Goal: Task Accomplishment & Management: Manage account settings

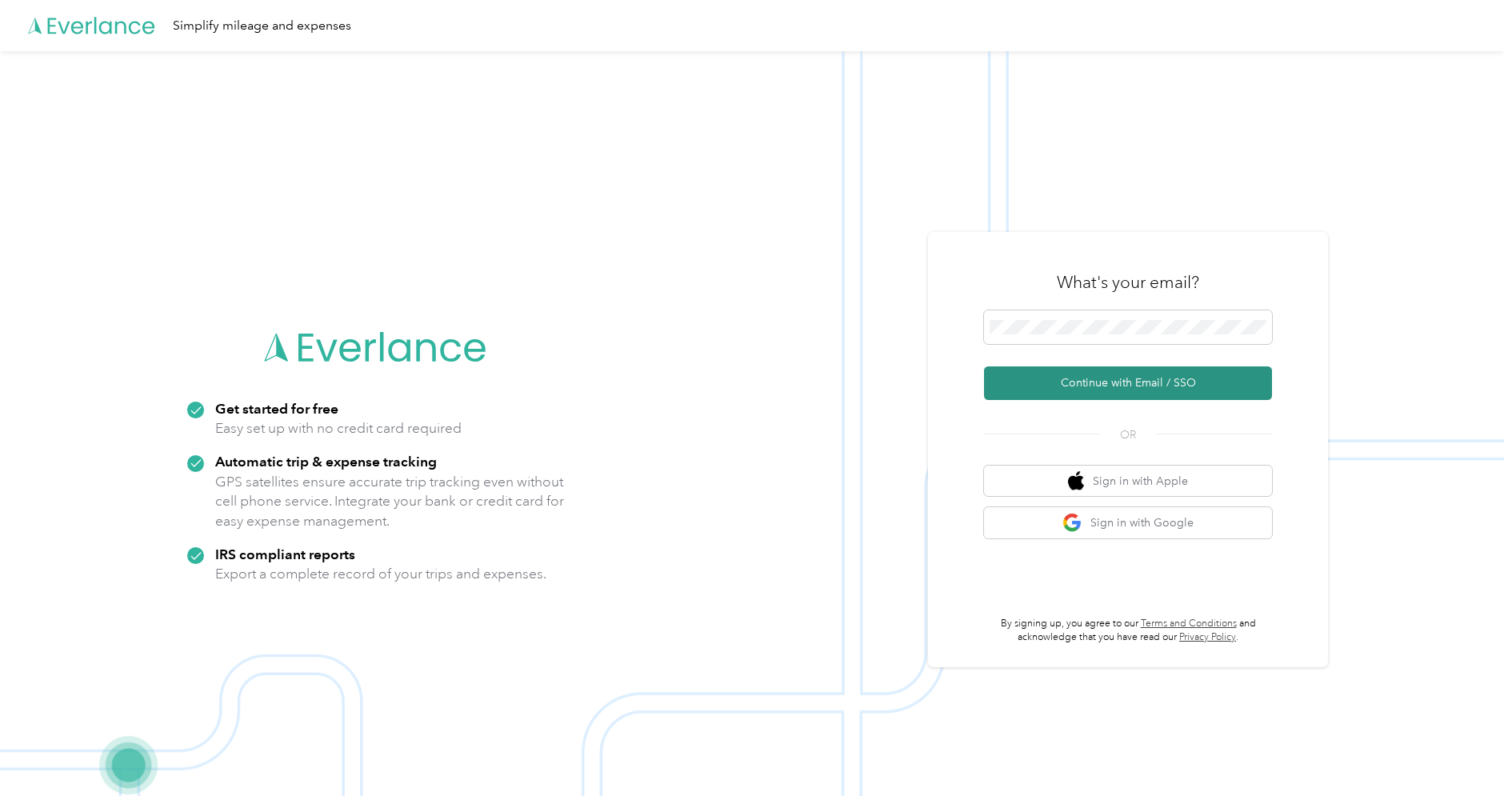
click at [1165, 386] on button "Continue with Email / SSO" at bounding box center [1128, 383] width 288 height 34
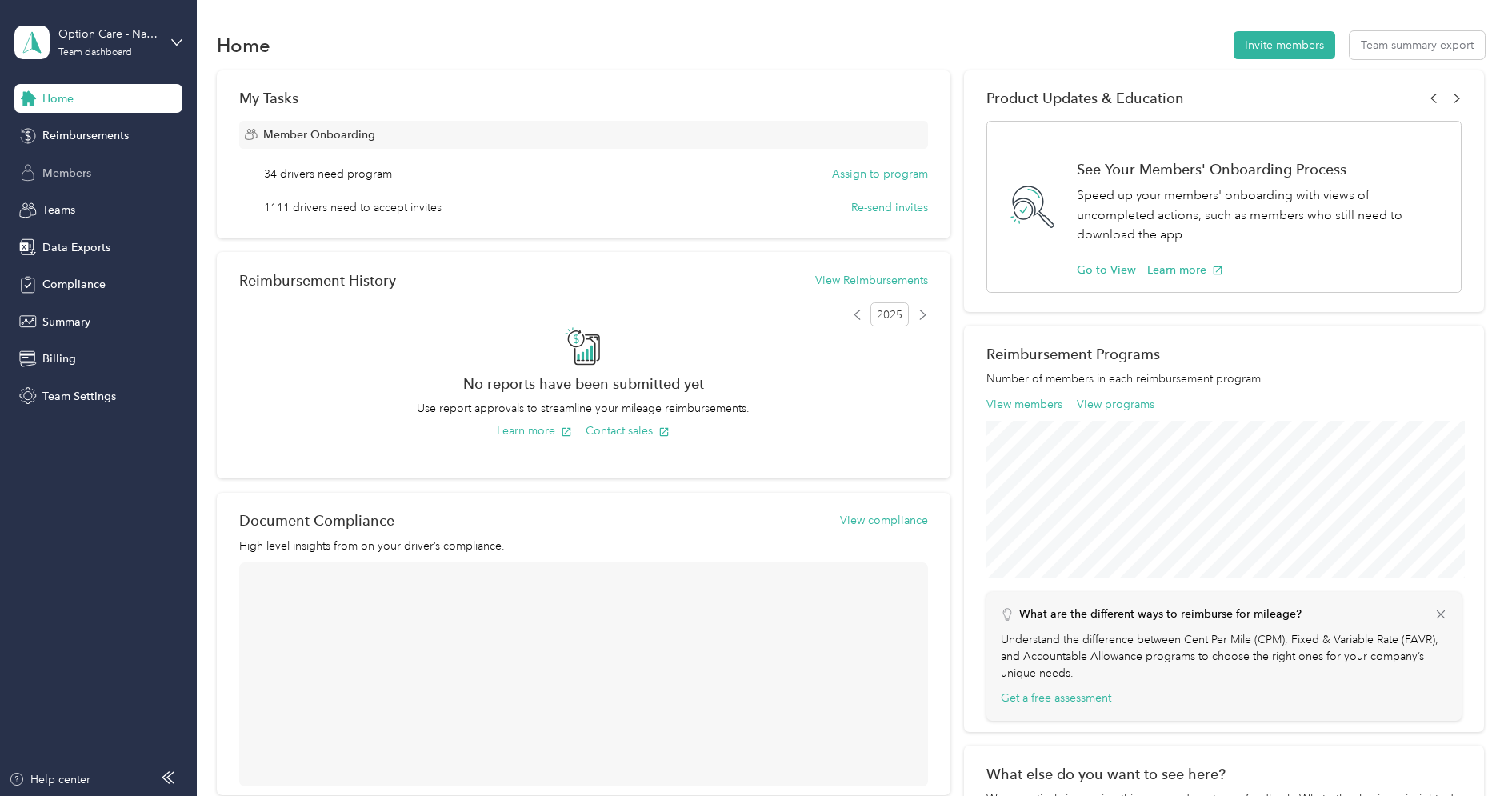
click at [73, 166] on span "Members" at bounding box center [66, 172] width 49 height 17
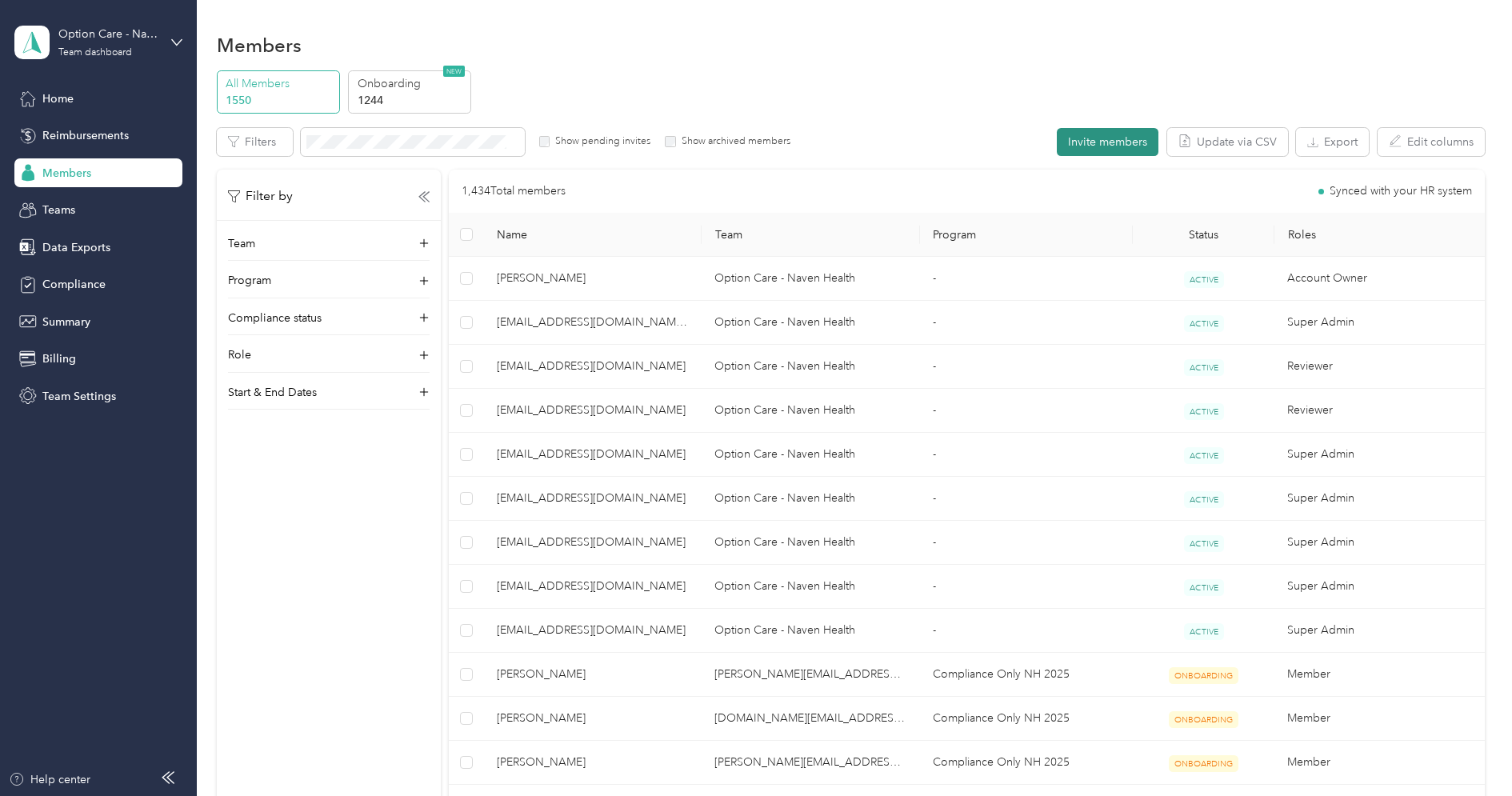
click at [1115, 146] on button "Invite members" at bounding box center [1107, 141] width 102 height 28
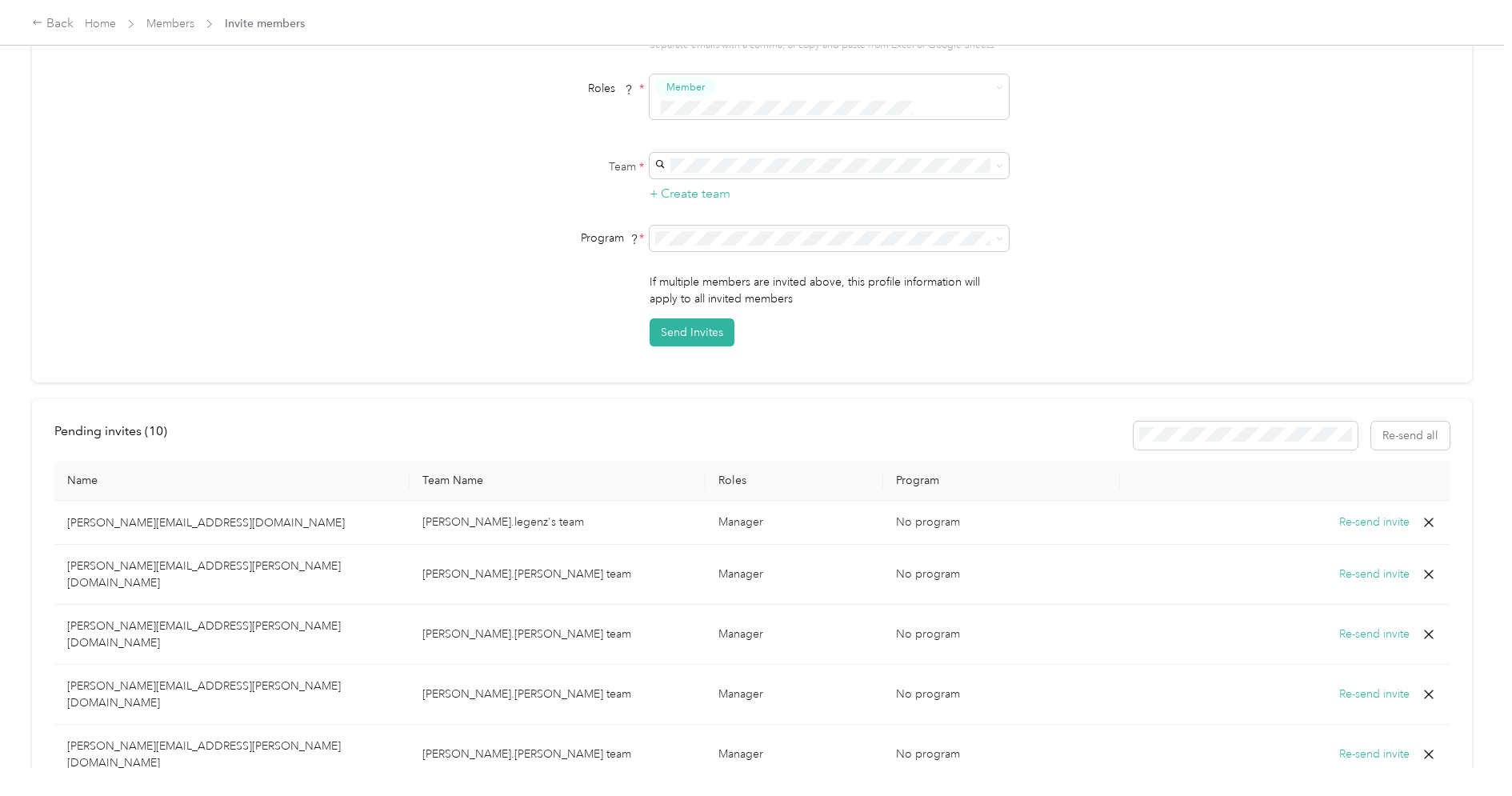
scroll to position [56, 0]
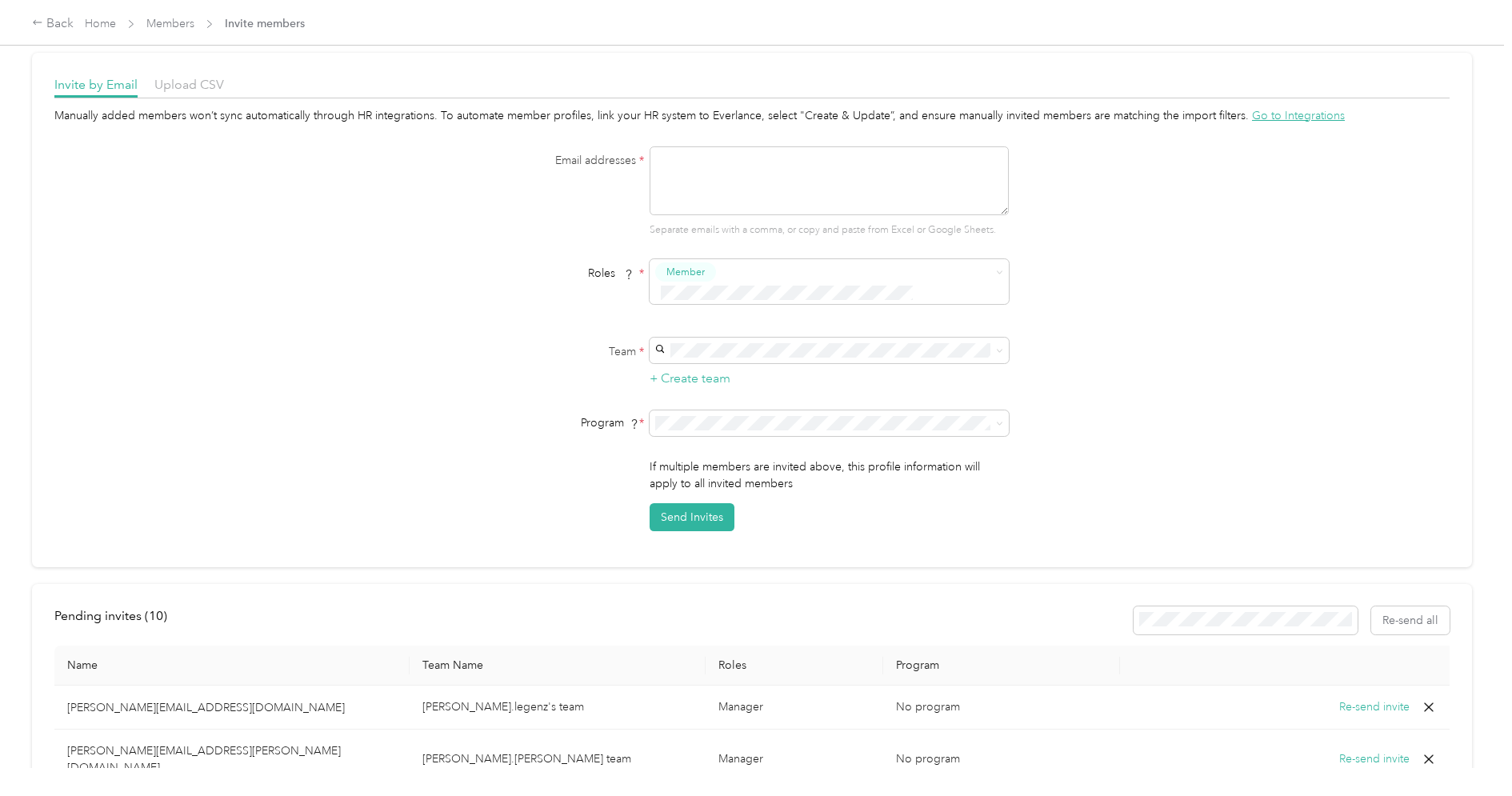
click at [205, 32] on div "Back Home Members Invite members" at bounding box center [168, 23] width 272 height 19
click at [175, 22] on link "Members" at bounding box center [171, 23] width 48 height 13
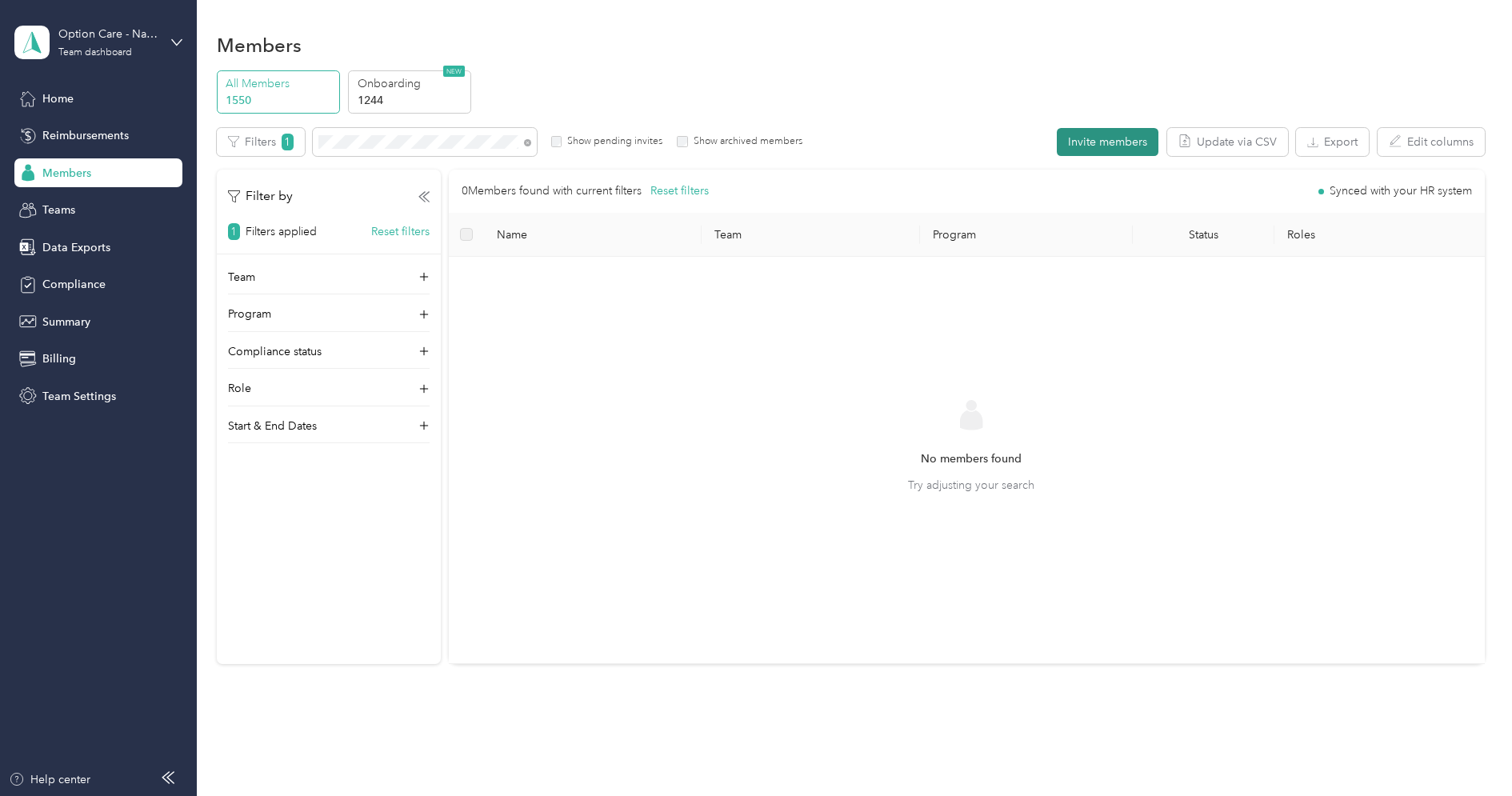
click at [1121, 147] on button "Invite members" at bounding box center [1107, 141] width 102 height 28
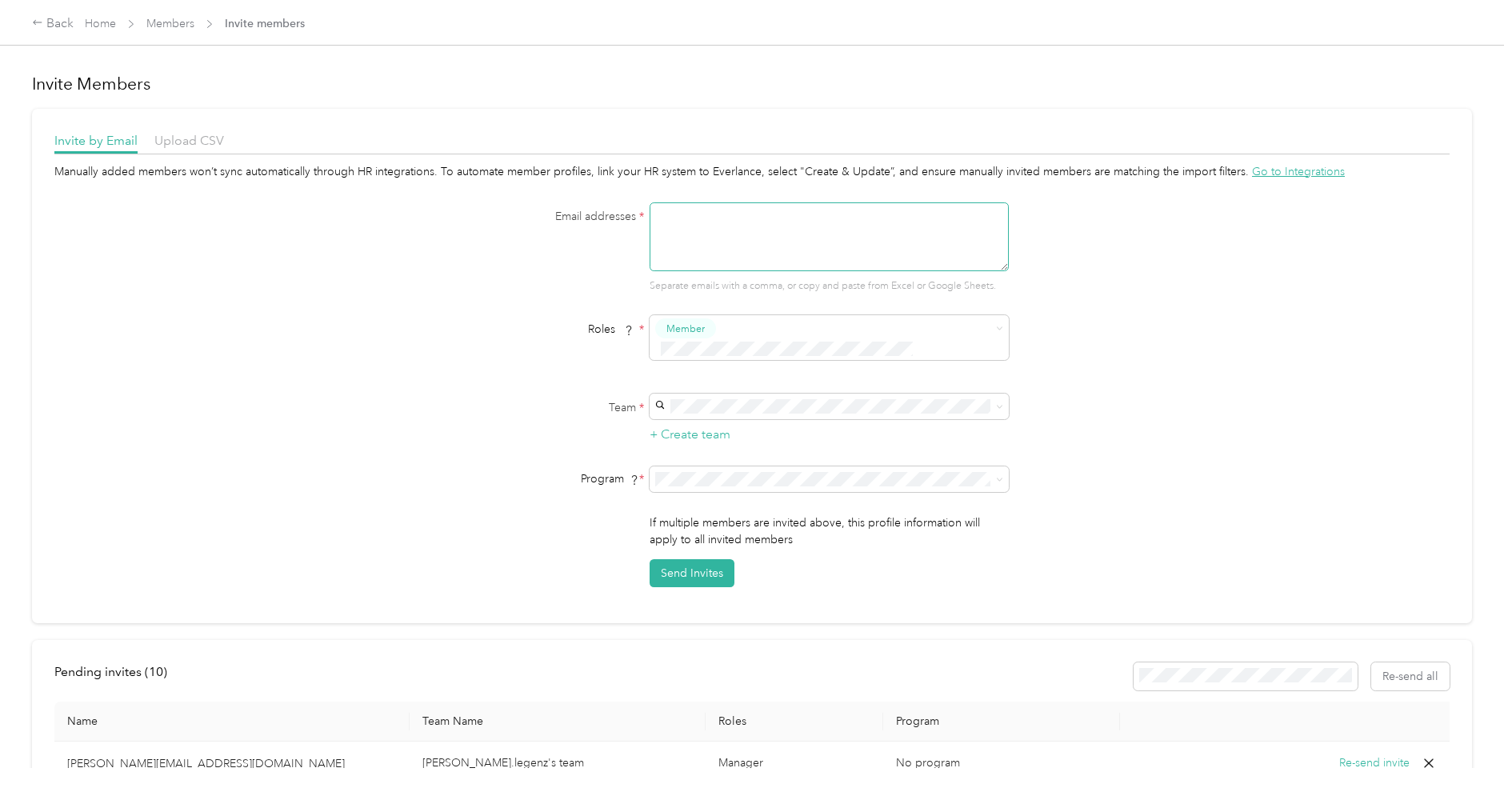
click at [903, 247] on textarea at bounding box center [829, 237] width 359 height 69
paste textarea "[EMAIL_ADDRESS][DOMAIN_NAME]"
type textarea "[EMAIL_ADDRESS][DOMAIN_NAME]"
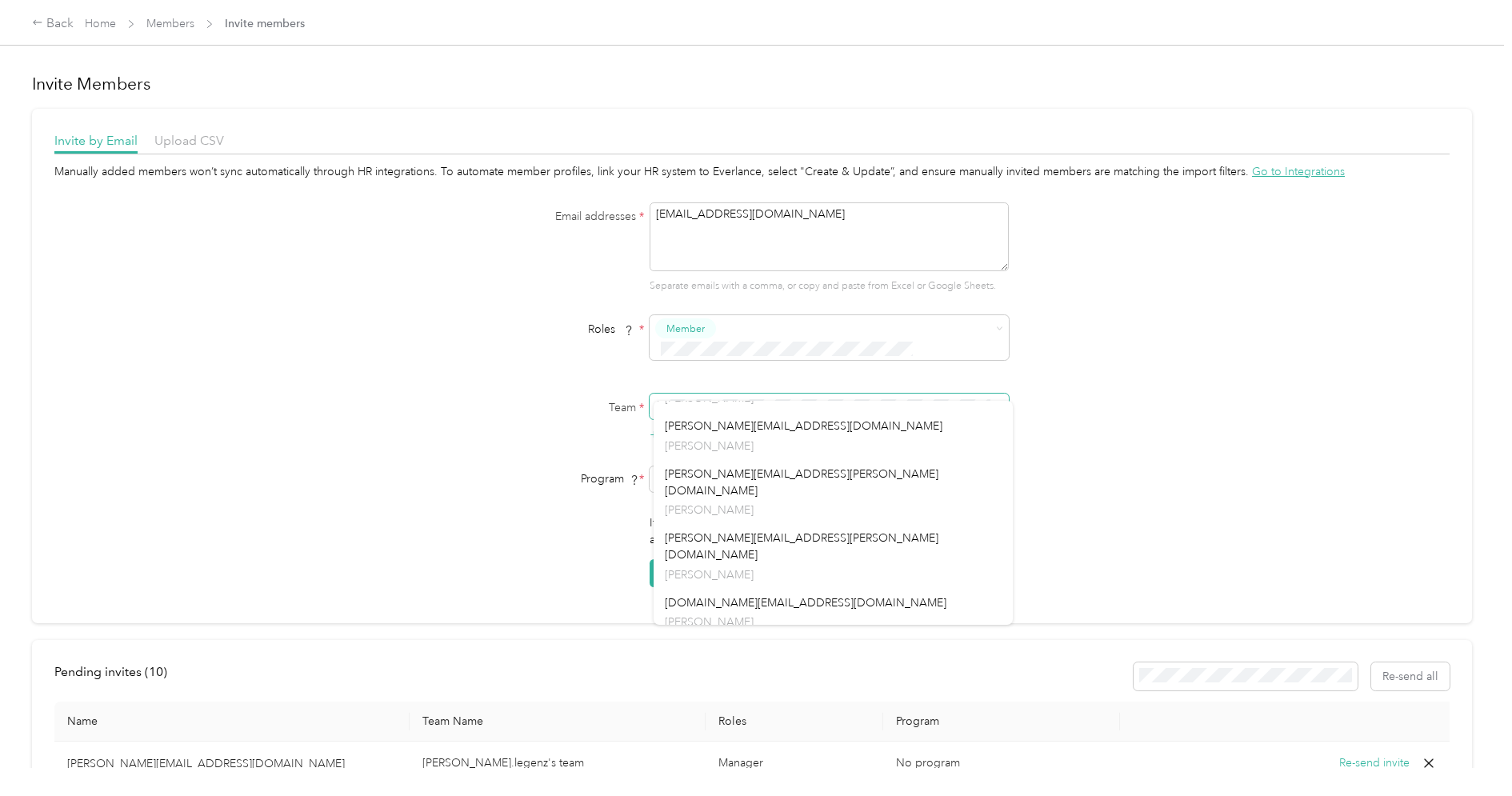
scroll to position [1869, 0]
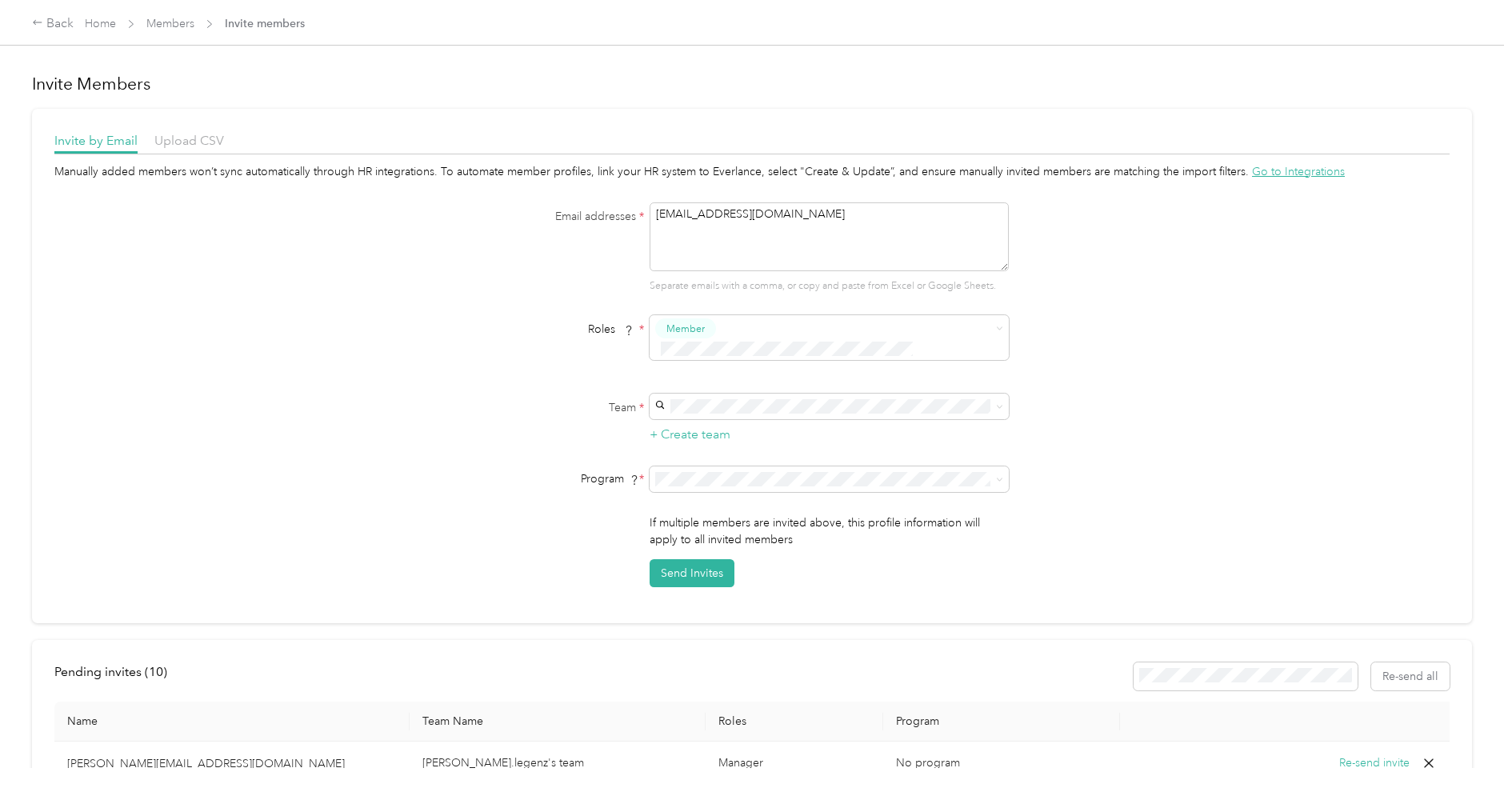
click at [785, 234] on textarea "[EMAIL_ADDRESS][DOMAIN_NAME]" at bounding box center [829, 237] width 359 height 69
click at [466, 313] on form "Email addresses * [EMAIL_ADDRESS][DOMAIN_NAME] Separate emails with a comma, or…" at bounding box center [752, 395] width 616 height 385
click at [104, 21] on link "Home" at bounding box center [100, 23] width 31 height 13
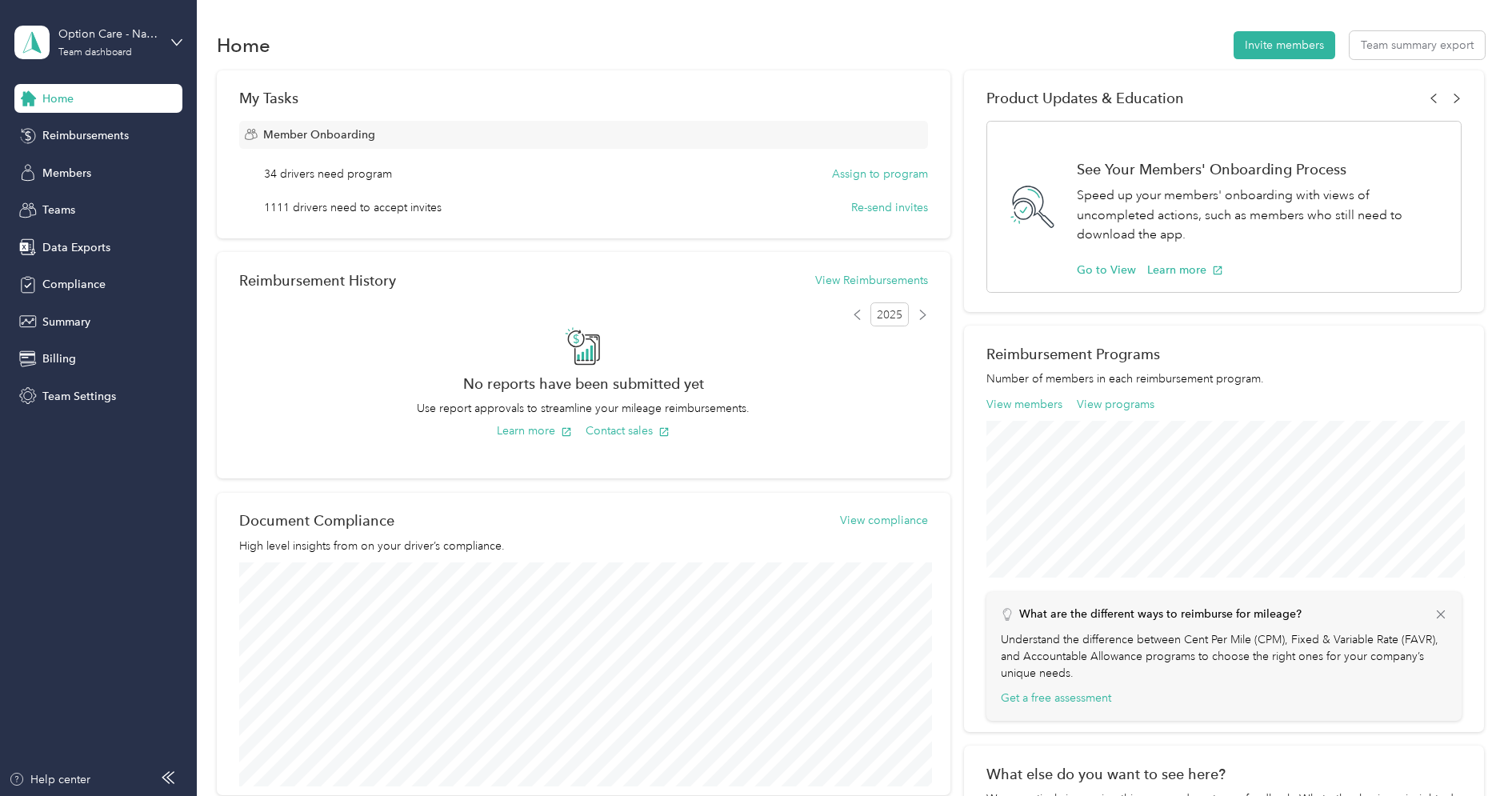
click at [390, 30] on div "Home Invite members Team summary export" at bounding box center [851, 45] width 1268 height 34
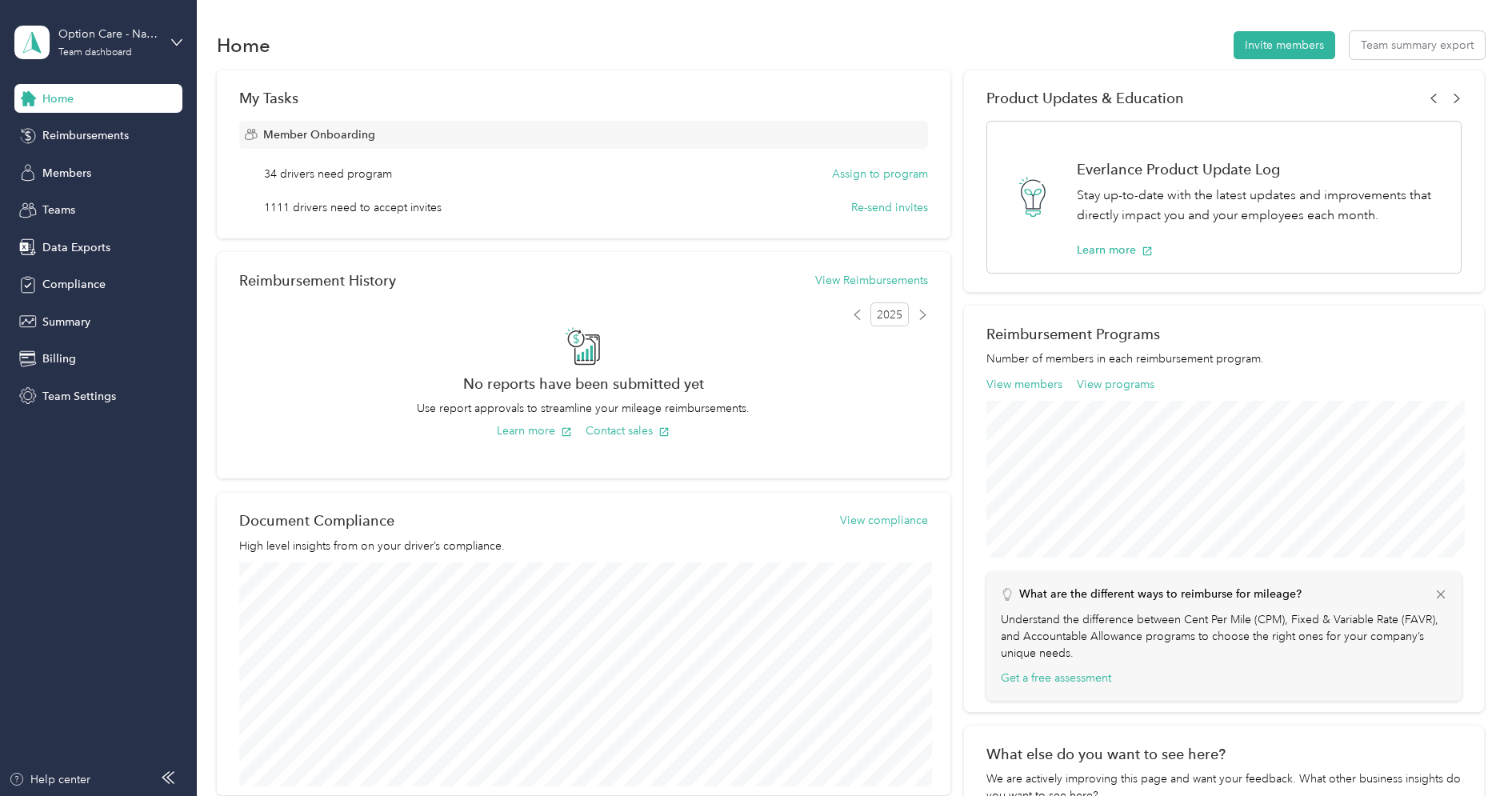
click at [1480, 20] on div "Feature flags ⌘ + K These flags control features in the app. Everlance feature …" at bounding box center [1363, 323] width 288 height 636
click at [92, 165] on div "Members" at bounding box center [98, 172] width 168 height 29
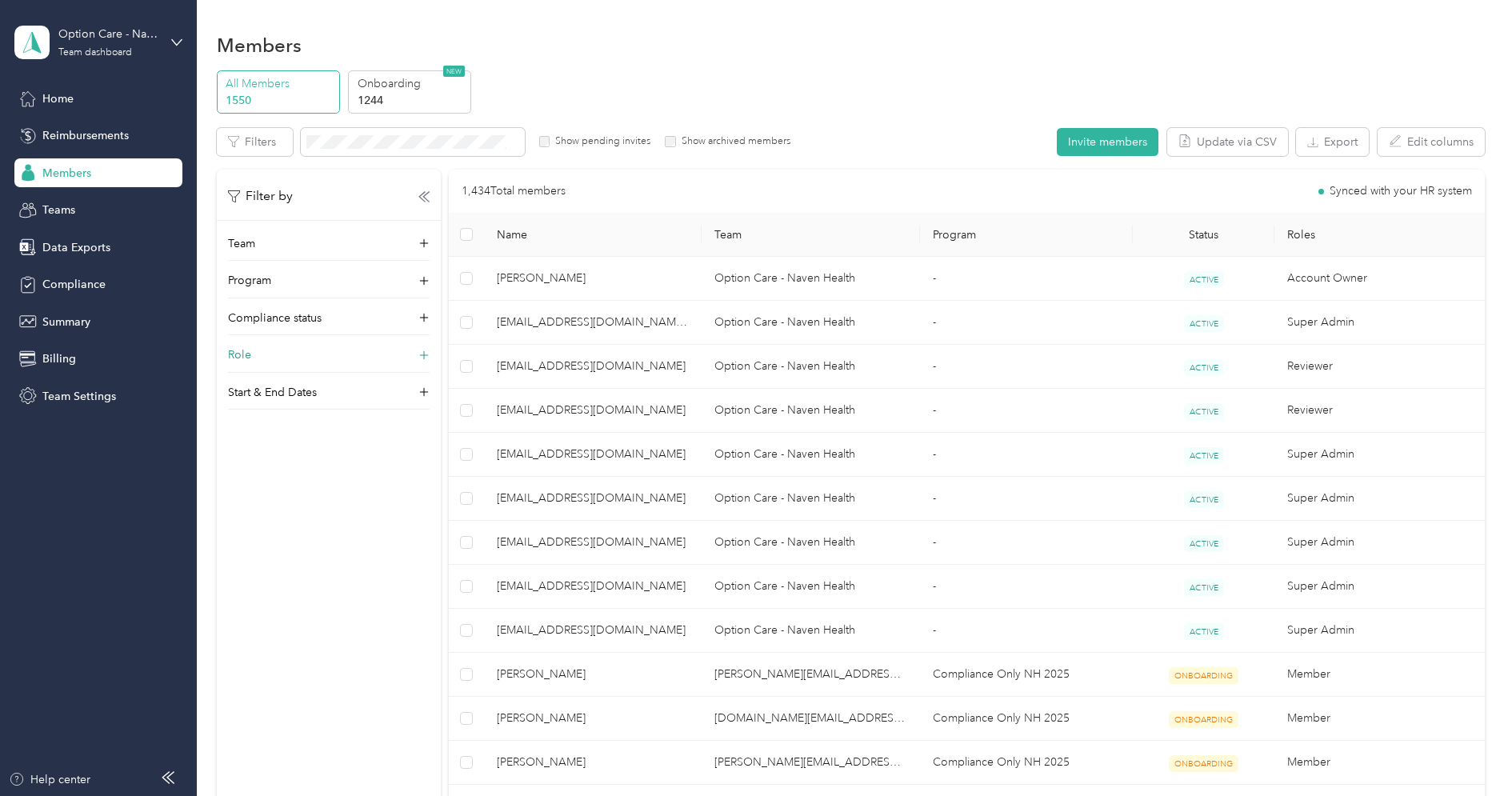
click at [263, 362] on div "Role" at bounding box center [329, 359] width 202 height 26
click at [277, 506] on label "Account Owner" at bounding box center [274, 505] width 72 height 14
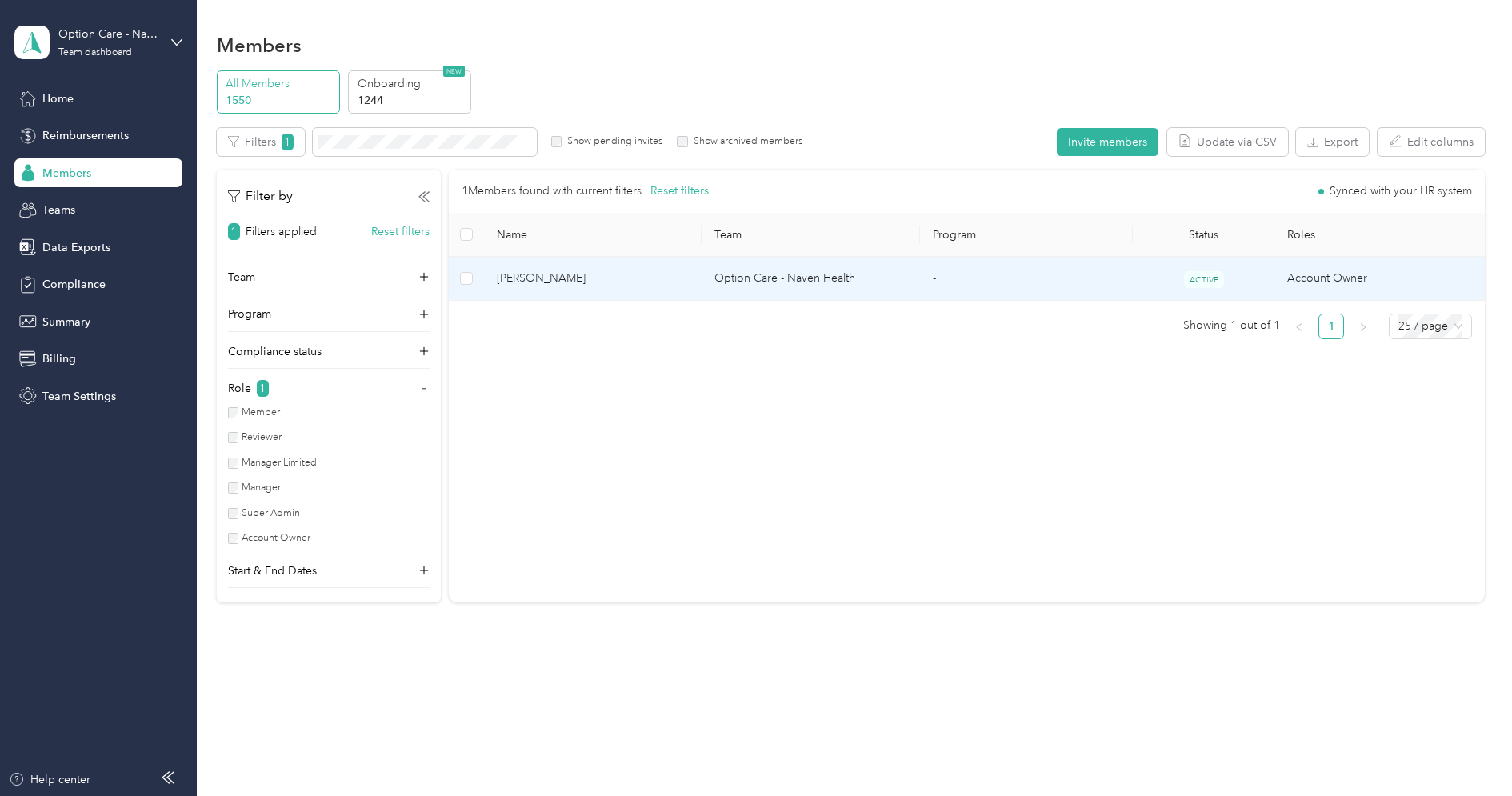
click at [597, 274] on span "[PERSON_NAME]" at bounding box center [593, 279] width 193 height 18
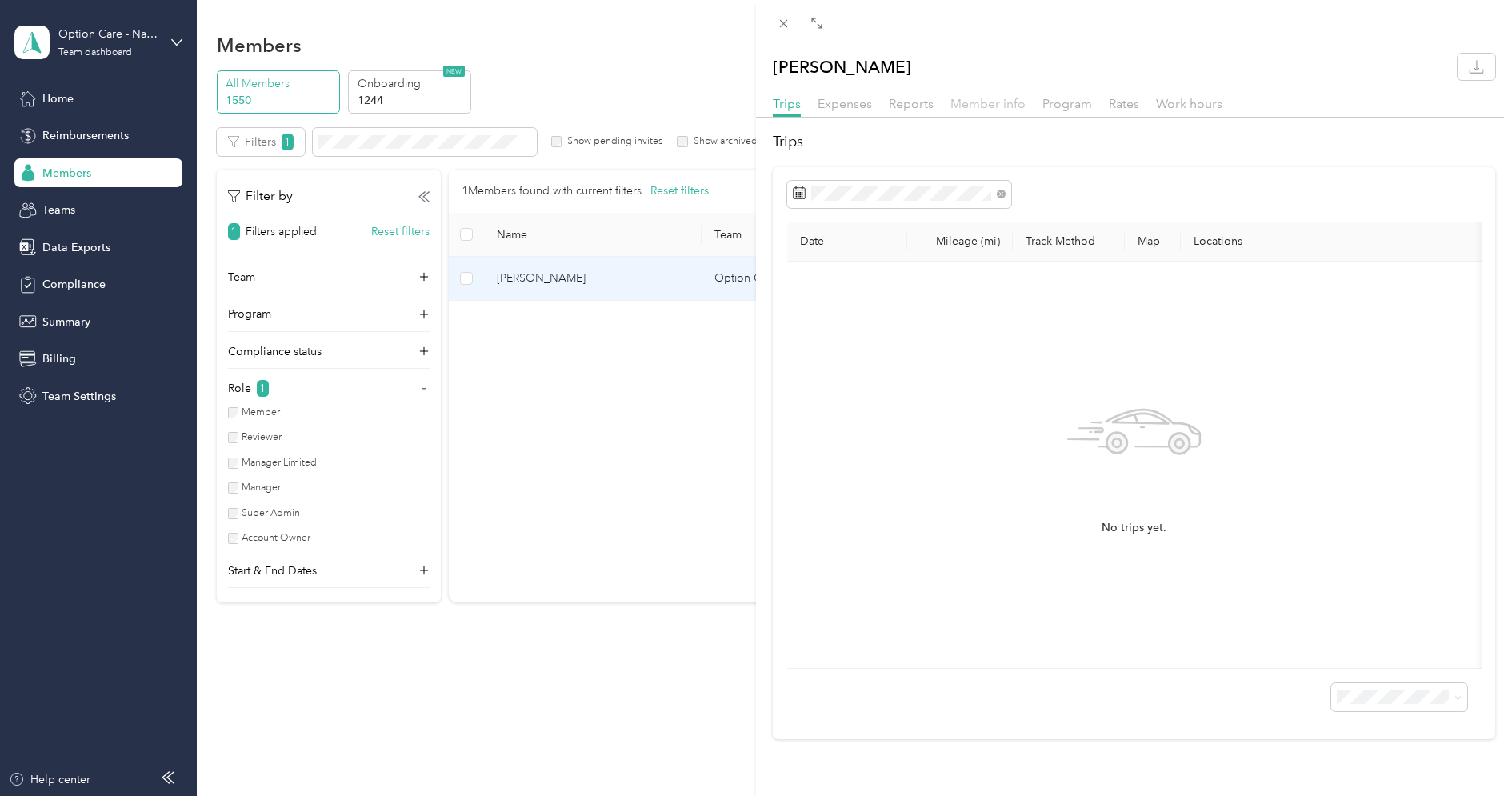
click at [1000, 107] on span "Member info" at bounding box center [988, 103] width 75 height 15
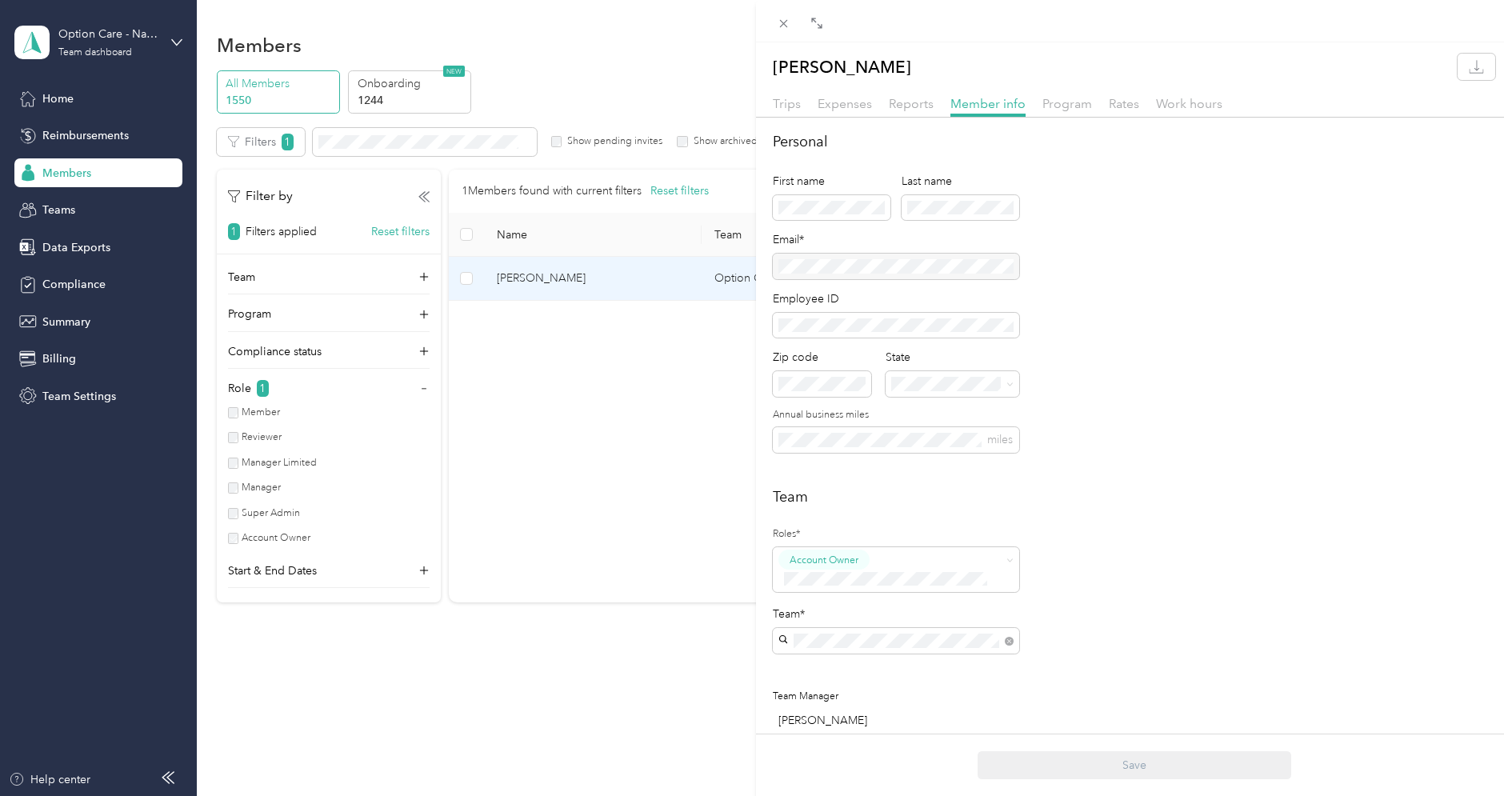
click at [855, 268] on div at bounding box center [896, 266] width 246 height 26
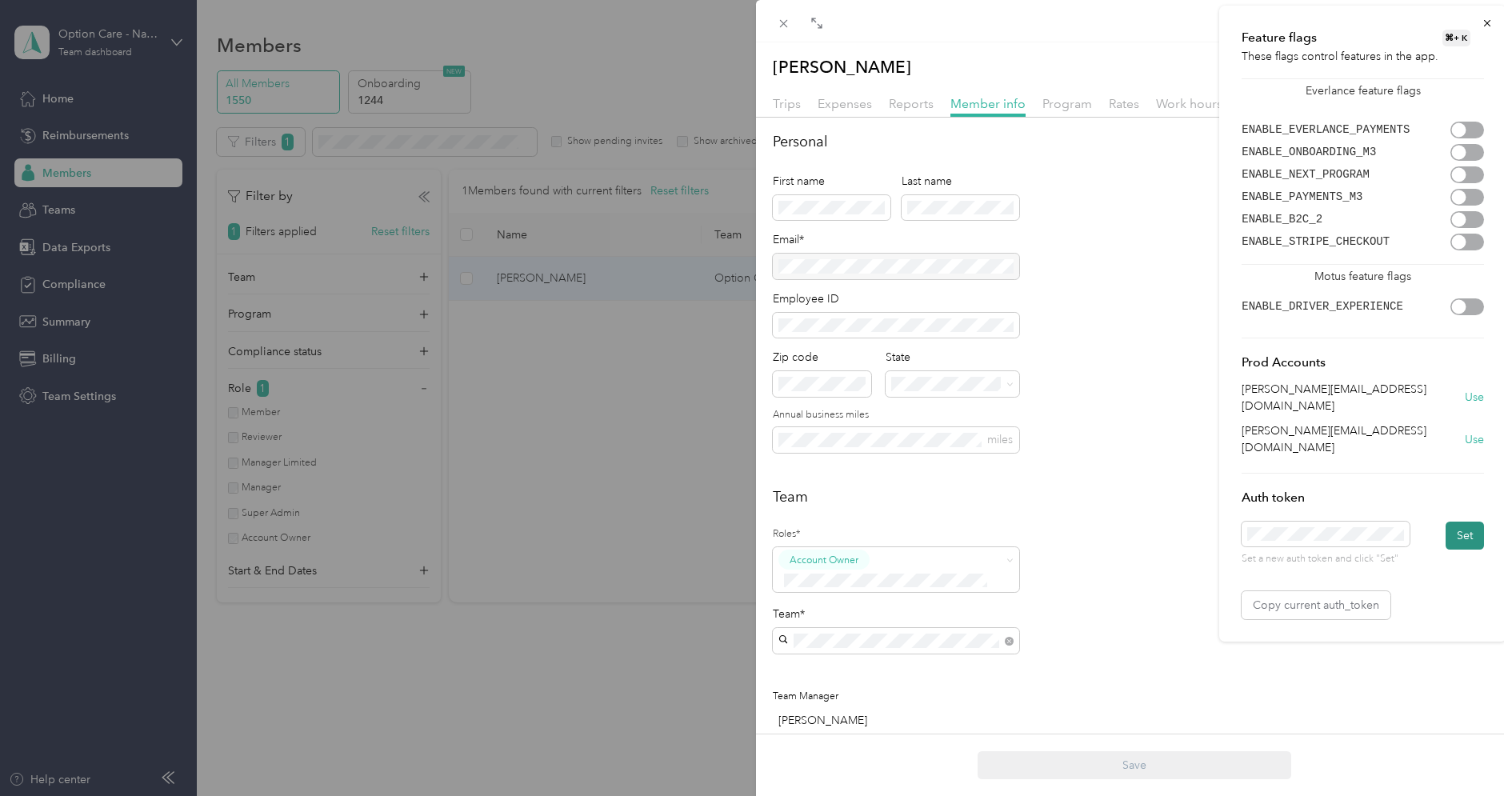
click at [1459, 522] on button "Set" at bounding box center [1464, 535] width 38 height 28
